Goal: Task Accomplishment & Management: Complete application form

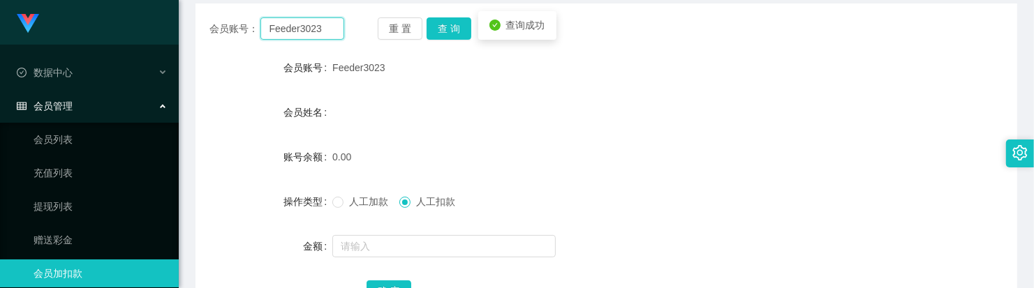
drag, startPoint x: 323, startPoint y: 26, endPoint x: 207, endPoint y: 14, distance: 117.2
click at [207, 14] on div "会员账号： Feeder3023 重 置 查 询 会员账号 Feeder3023 会员姓名 账号余额 0.00 操作类型 人工加款 人工扣款 金额 确 定" at bounding box center [607, 161] width 822 height 349
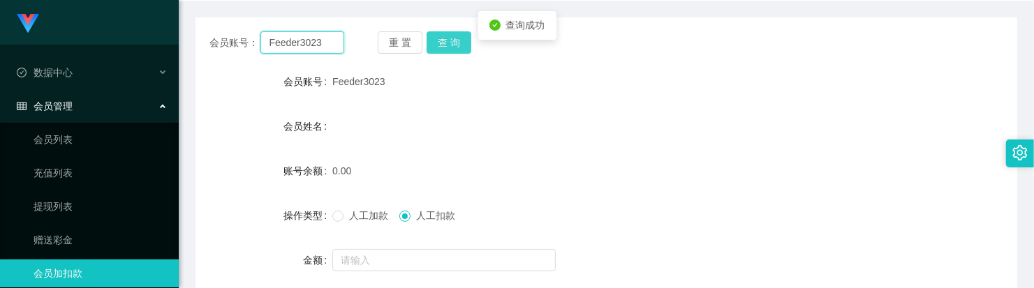
paste input "Melvincwm"
type input "Melvincwm"
click at [453, 45] on button "查 询" at bounding box center [449, 42] width 45 height 22
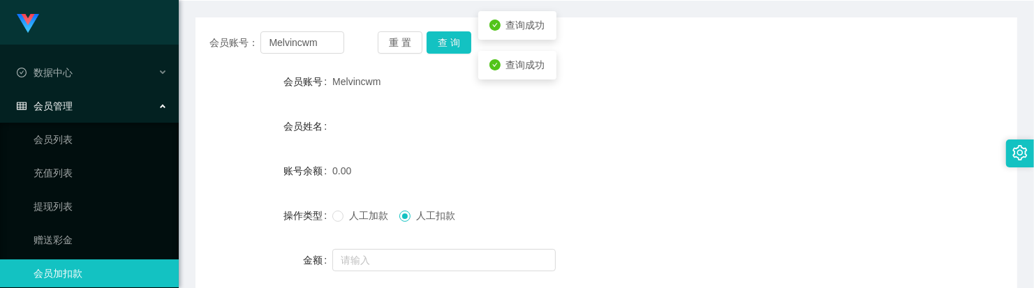
click at [357, 215] on span "人工加款" at bounding box center [369, 215] width 50 height 11
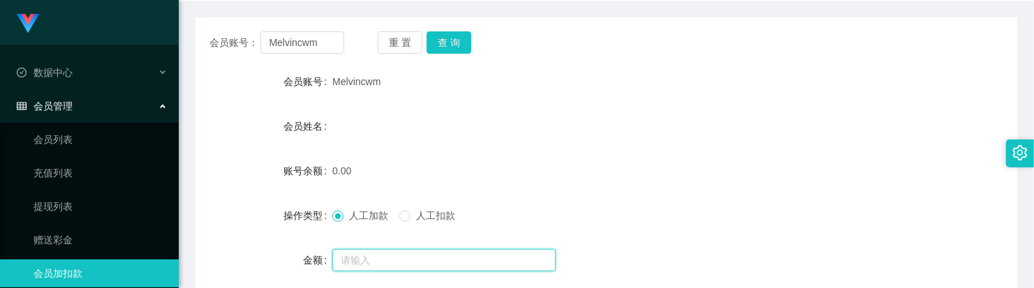
click at [388, 251] on input "text" at bounding box center [443, 260] width 223 height 22
type input "100"
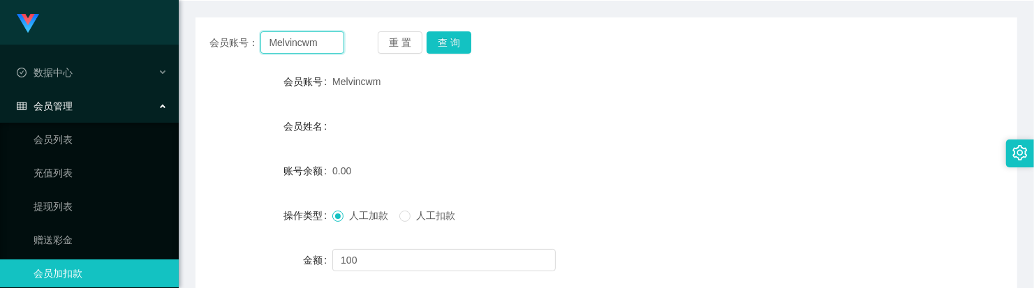
scroll to position [81, 0]
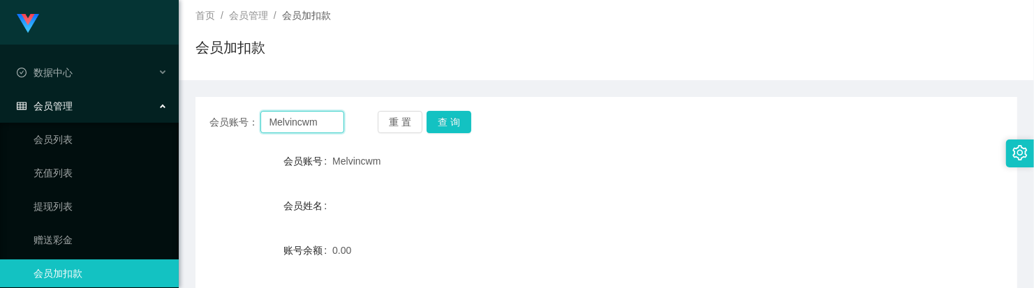
drag, startPoint x: 327, startPoint y: 40, endPoint x: -13, endPoint y: -9, distance: 342.9
click at [0, 0] on html "Jingdong工作台代理端 数据中心 会员管理 会员列表 充值列表 提现列表 赠送彩金 会员加扣款 会员加减打码量 产品管理 开奖记录 注单管理 产品列表 …" at bounding box center [517, 144] width 1034 height 288
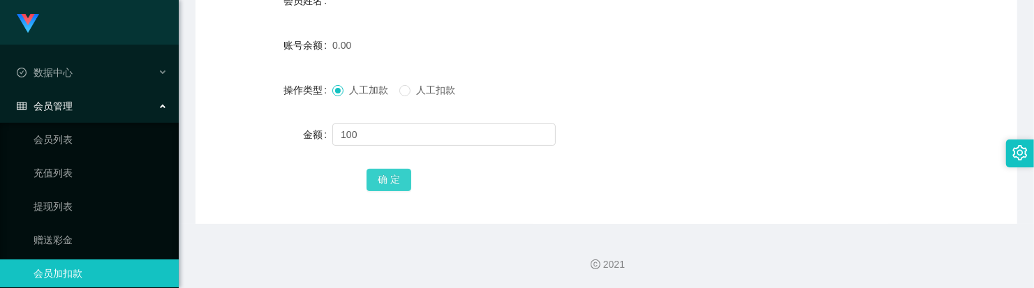
click at [406, 175] on button "确 定" at bounding box center [389, 180] width 45 height 22
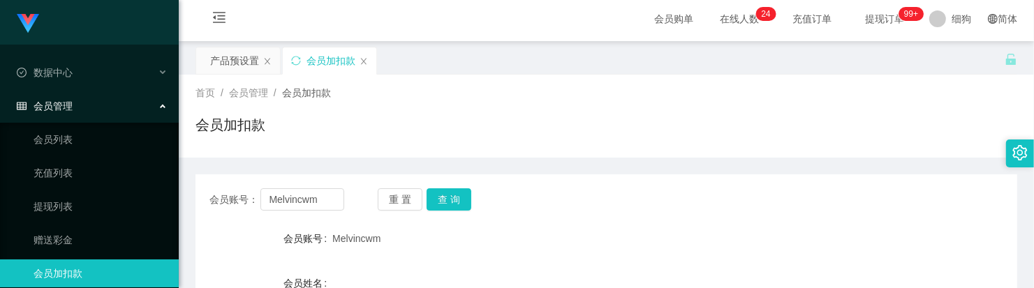
scroll to position [0, 0]
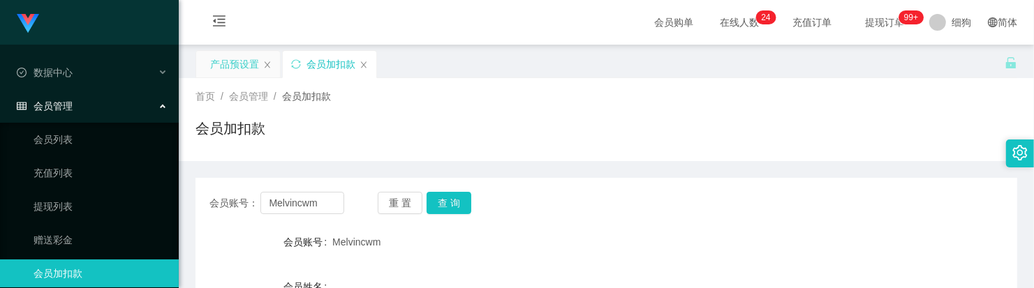
click at [232, 61] on div "产品预设置" at bounding box center [234, 64] width 49 height 27
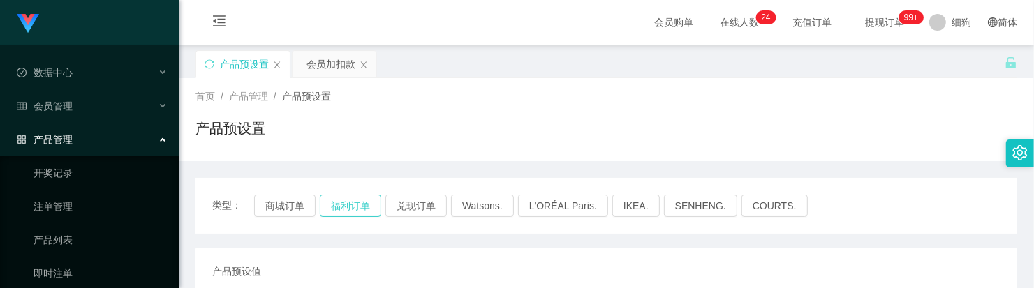
click at [330, 206] on button "福利订单" at bounding box center [350, 206] width 61 height 22
drag, startPoint x: 313, startPoint y: 70, endPoint x: 330, endPoint y: 68, distance: 17.6
click at [313, 70] on div "会员加扣款" at bounding box center [331, 64] width 49 height 27
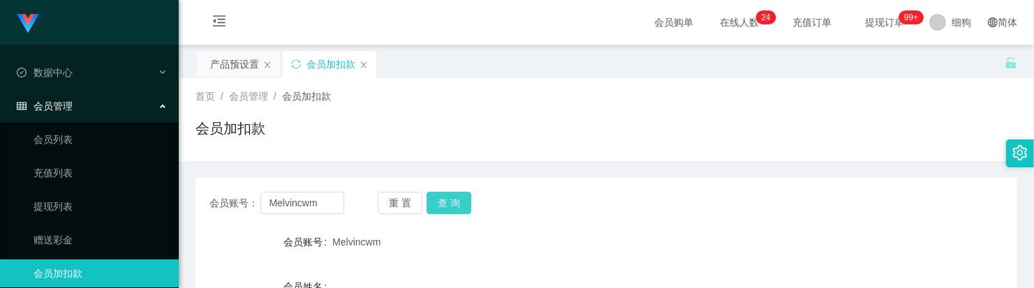
click at [435, 205] on button "查 询" at bounding box center [449, 203] width 45 height 22
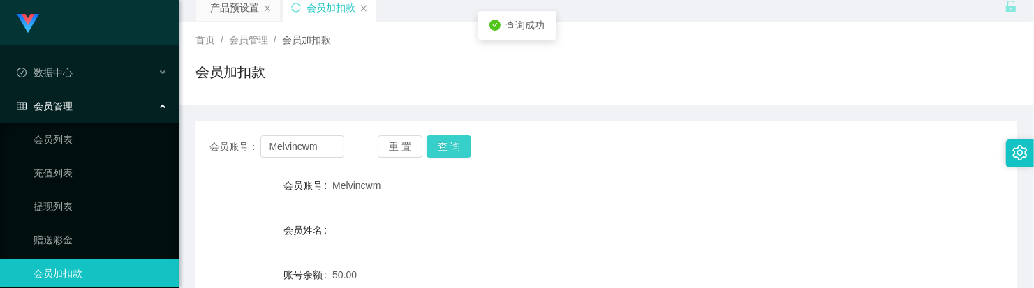
scroll to position [87, 0]
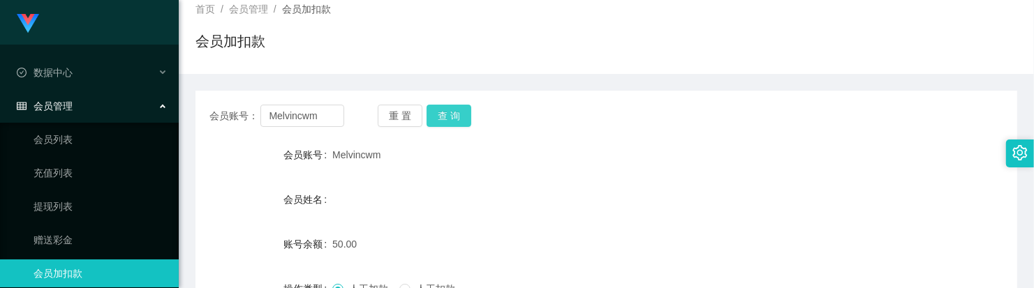
click at [442, 122] on button "查 询" at bounding box center [449, 116] width 45 height 22
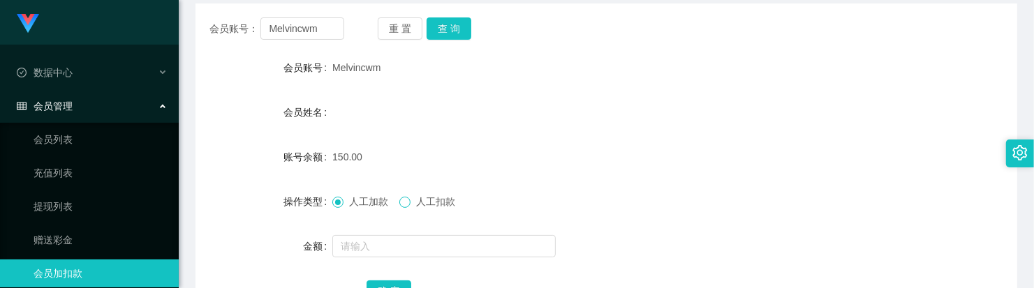
click at [411, 200] on span at bounding box center [404, 202] width 11 height 11
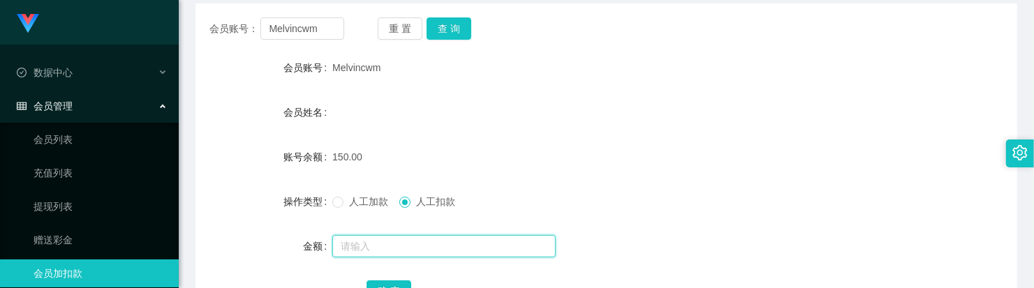
click at [405, 248] on input "text" at bounding box center [443, 246] width 223 height 22
type input "150"
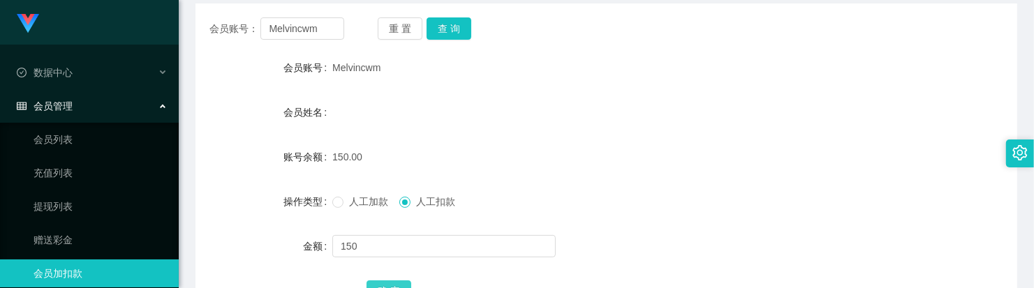
click at [399, 284] on button "确 定" at bounding box center [389, 292] width 45 height 22
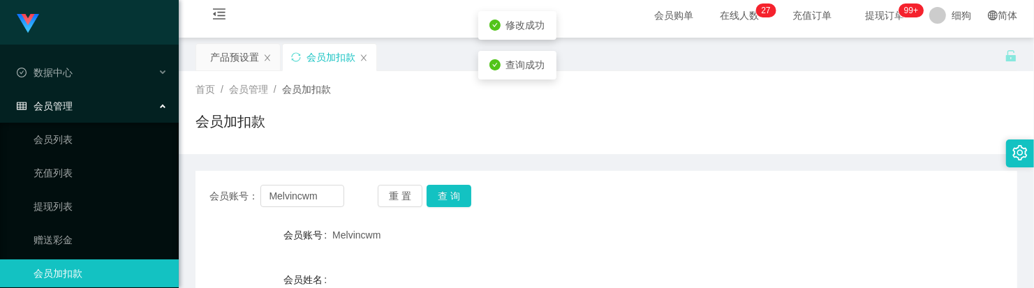
scroll to position [0, 0]
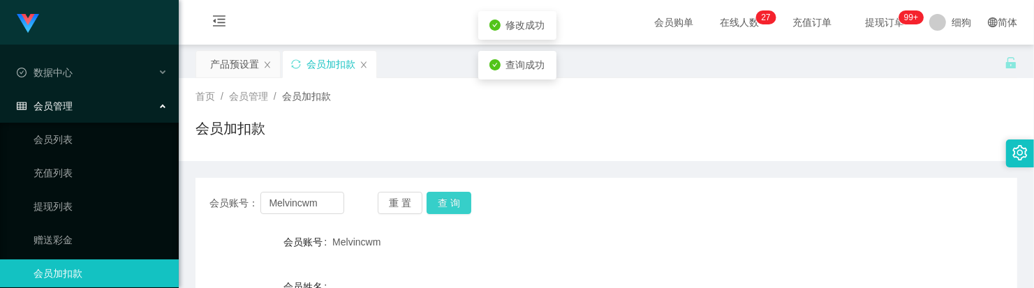
click at [445, 200] on button "查 询" at bounding box center [449, 203] width 45 height 22
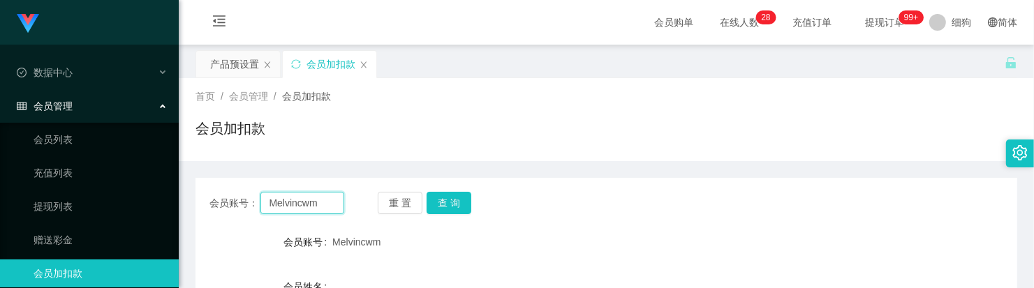
drag, startPoint x: 325, startPoint y: 208, endPoint x: 200, endPoint y: 206, distance: 125.0
click at [200, 206] on div "会员账号： Melvincwm 重 置 查 询" at bounding box center [607, 203] width 822 height 22
paste input "Ryanbole"
type input "Ryanbole"
click at [451, 208] on button "查 询" at bounding box center [449, 203] width 45 height 22
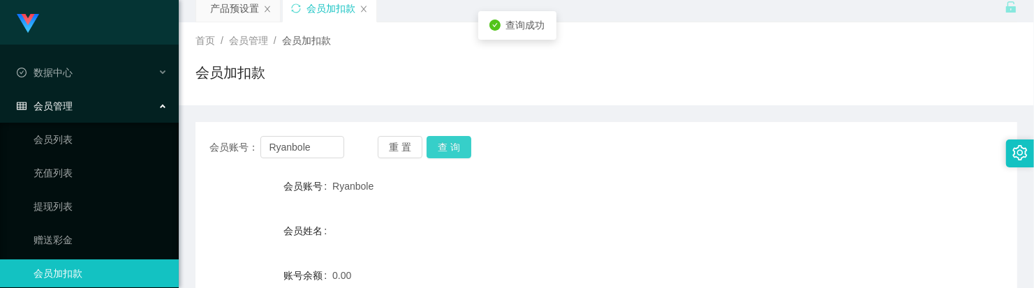
scroll to position [87, 0]
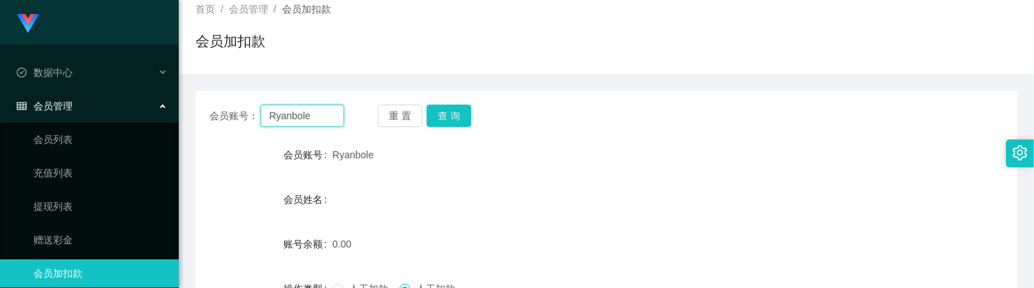
click at [308, 115] on input "Ryanbole" at bounding box center [301, 116] width 83 height 22
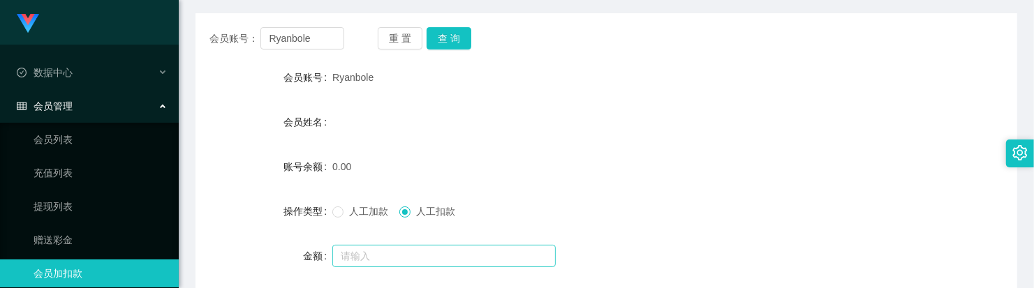
scroll to position [286, 0]
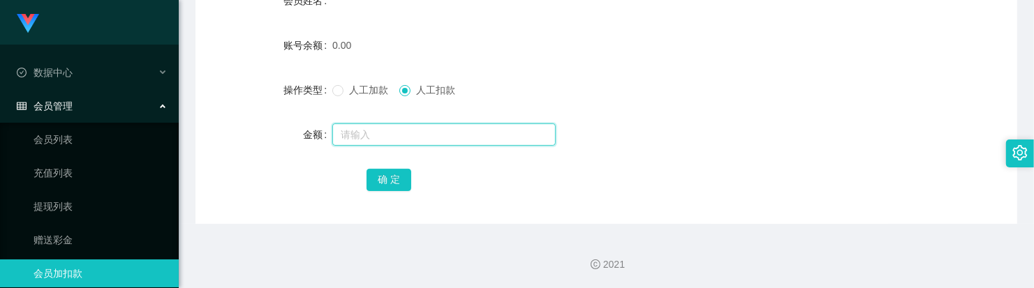
click at [406, 130] on input "text" at bounding box center [443, 135] width 223 height 22
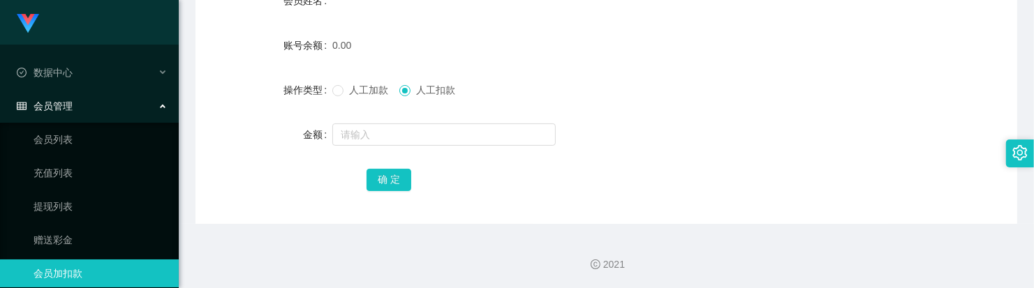
click at [355, 96] on label "人工加款" at bounding box center [362, 90] width 61 height 15
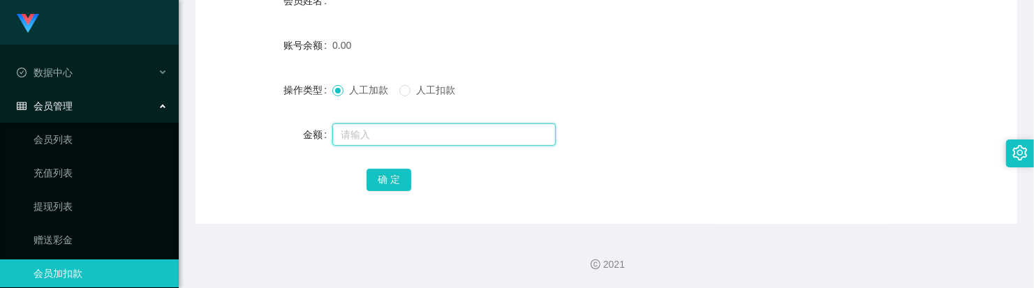
click at [377, 131] on input "text" at bounding box center [443, 135] width 223 height 22
type input "100"
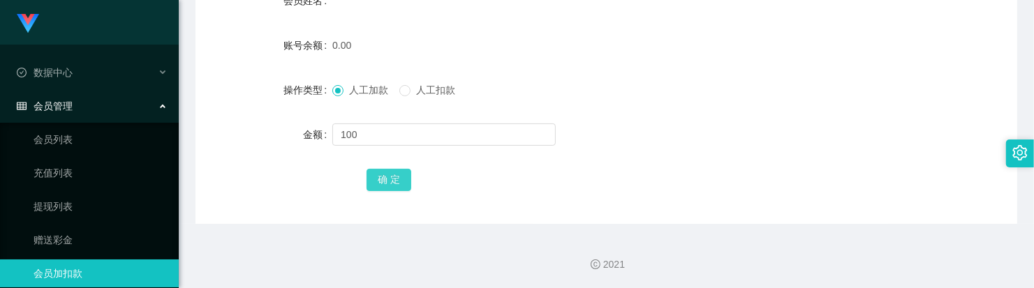
click at [404, 179] on button "确 定" at bounding box center [389, 180] width 45 height 22
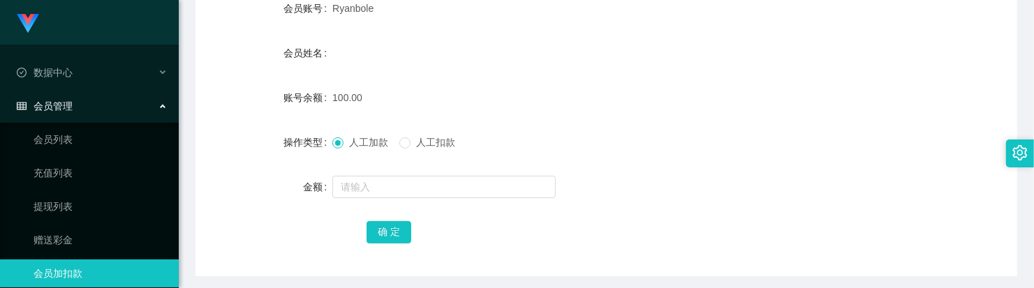
scroll to position [112, 0]
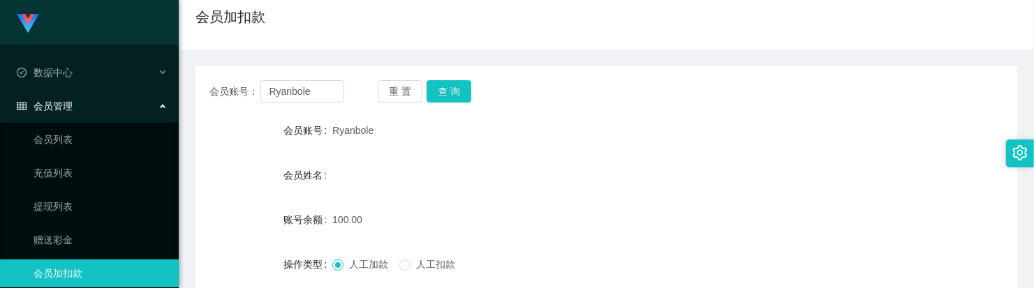
drag, startPoint x: 540, startPoint y: 173, endPoint x: 397, endPoint y: 99, distance: 161.2
click at [539, 172] on div "会员姓名" at bounding box center [607, 175] width 822 height 28
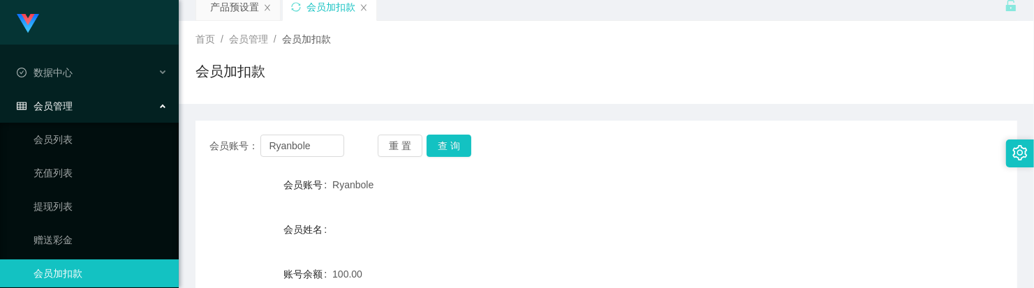
scroll to position [0, 0]
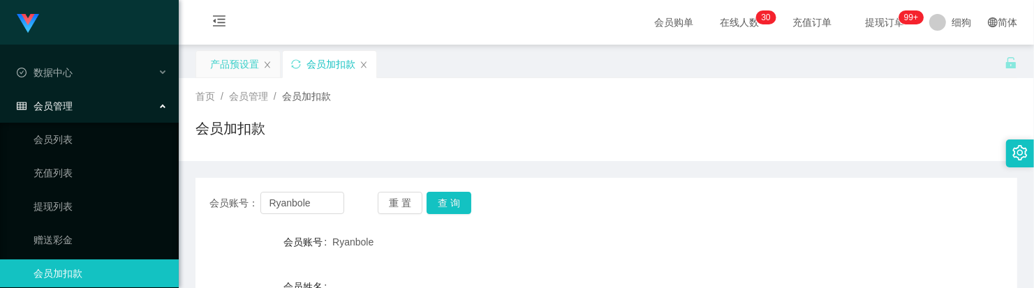
click at [235, 68] on div "产品预设置" at bounding box center [234, 64] width 49 height 27
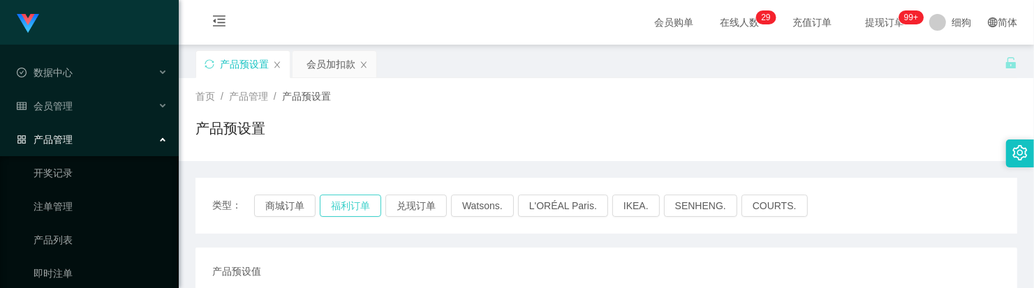
click at [351, 197] on button "福利订单" at bounding box center [350, 206] width 61 height 22
click at [350, 207] on button "福利订单" at bounding box center [350, 206] width 61 height 22
click at [318, 59] on div "会员加扣款" at bounding box center [331, 64] width 49 height 27
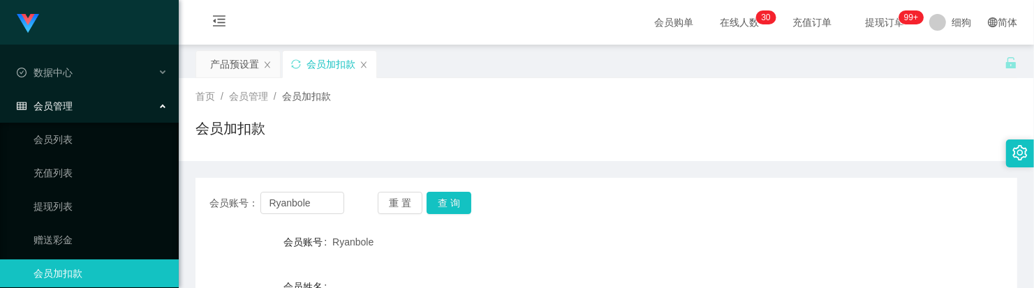
click at [440, 126] on div "会员加扣款" at bounding box center [607, 134] width 822 height 32
click at [464, 211] on button "查 询" at bounding box center [449, 203] width 45 height 22
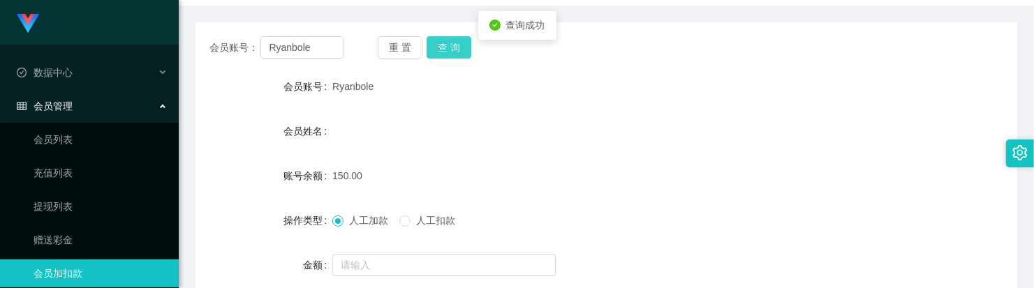
scroll to position [175, 0]
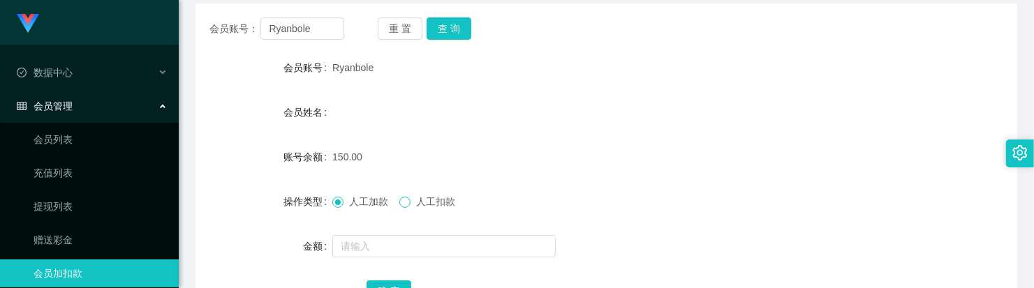
click at [407, 205] on span at bounding box center [404, 202] width 11 height 11
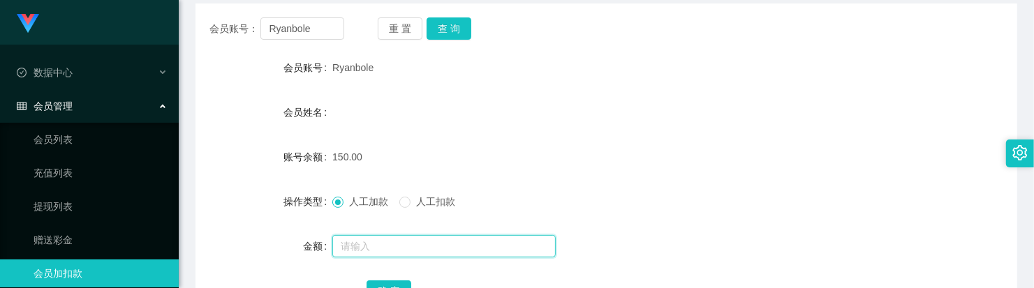
click at [412, 246] on input "text" at bounding box center [443, 246] width 223 height 22
type input "150"
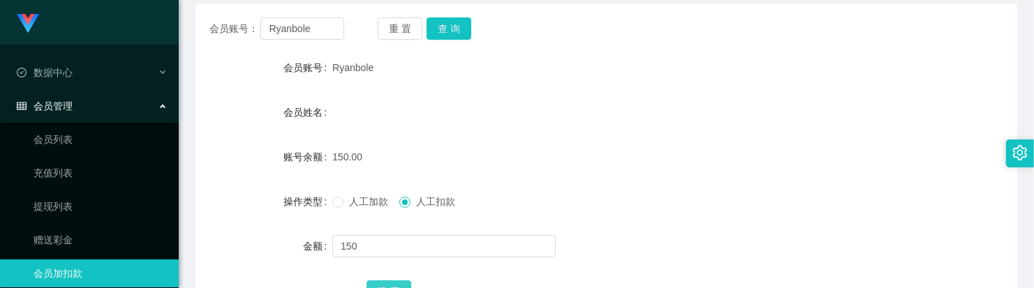
click at [392, 283] on button "确 定" at bounding box center [389, 292] width 45 height 22
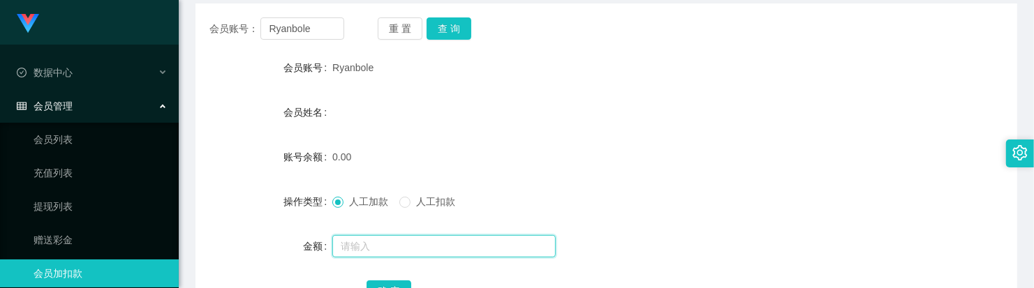
click at [392, 246] on input "text" at bounding box center [443, 246] width 223 height 22
type input "300"
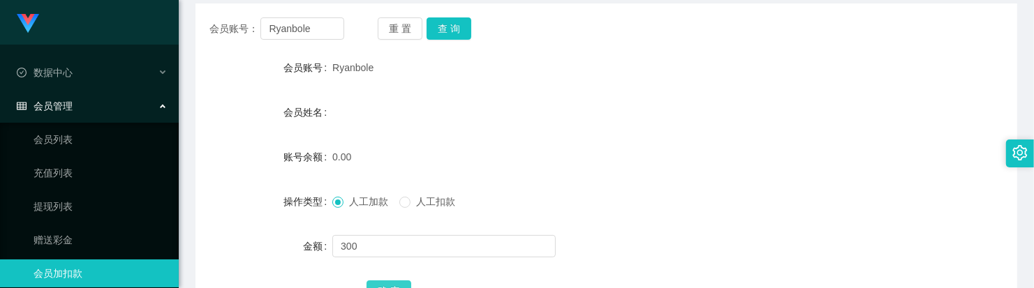
click at [406, 281] on button "确 定" at bounding box center [389, 292] width 45 height 22
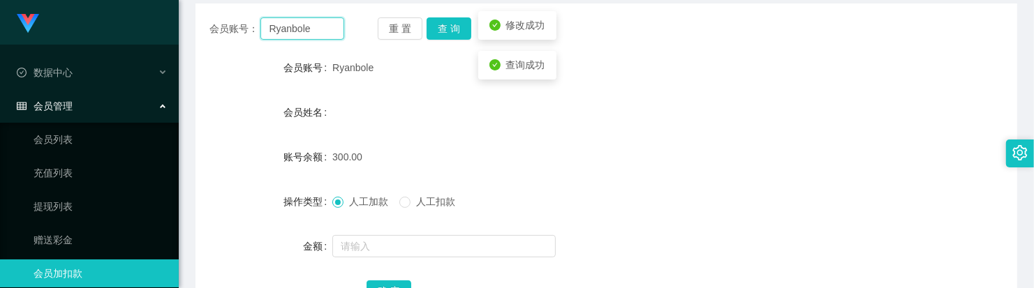
click at [318, 31] on input "Ryanbole" at bounding box center [301, 28] width 83 height 22
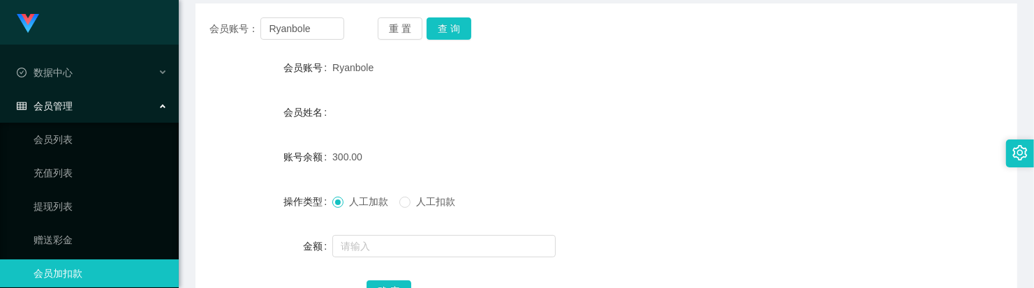
click at [428, 103] on div "会员姓名" at bounding box center [607, 112] width 822 height 28
